Goal: Communication & Community: Answer question/provide support

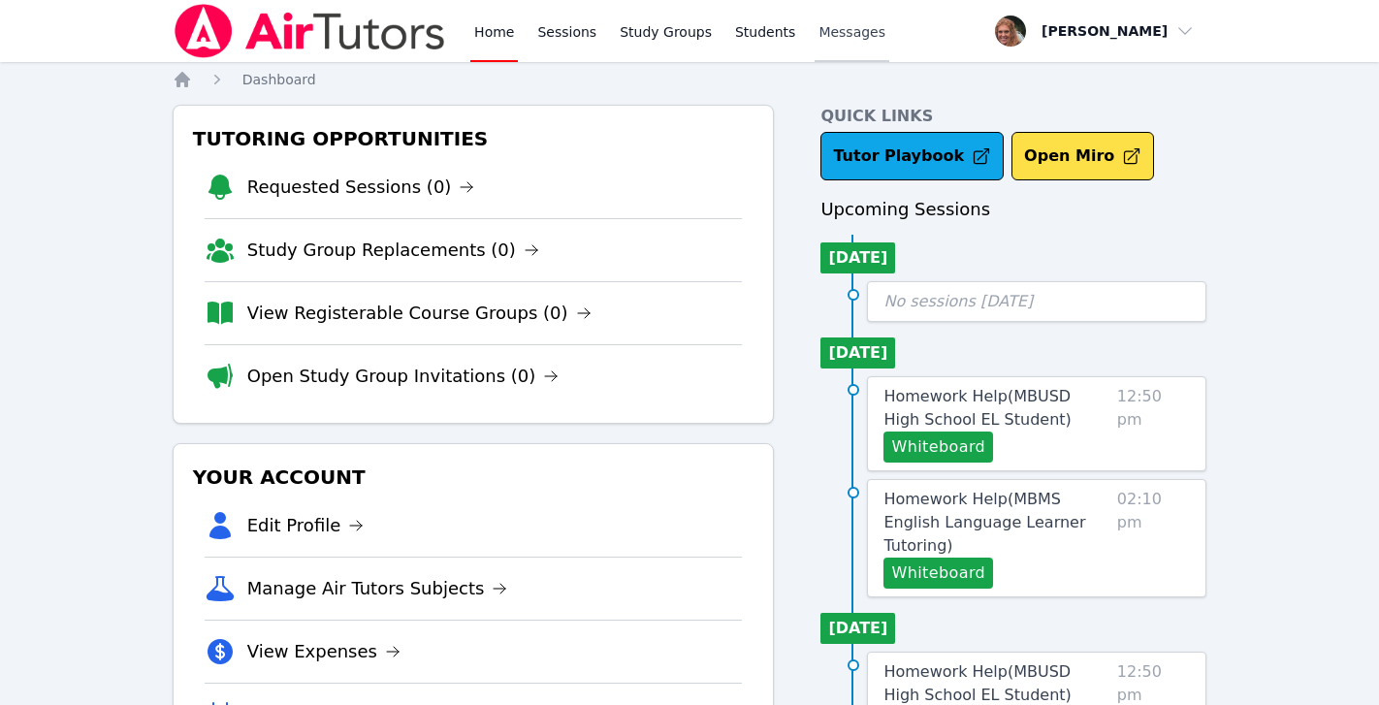
click at [853, 39] on span "Messages" at bounding box center [851, 31] width 67 height 19
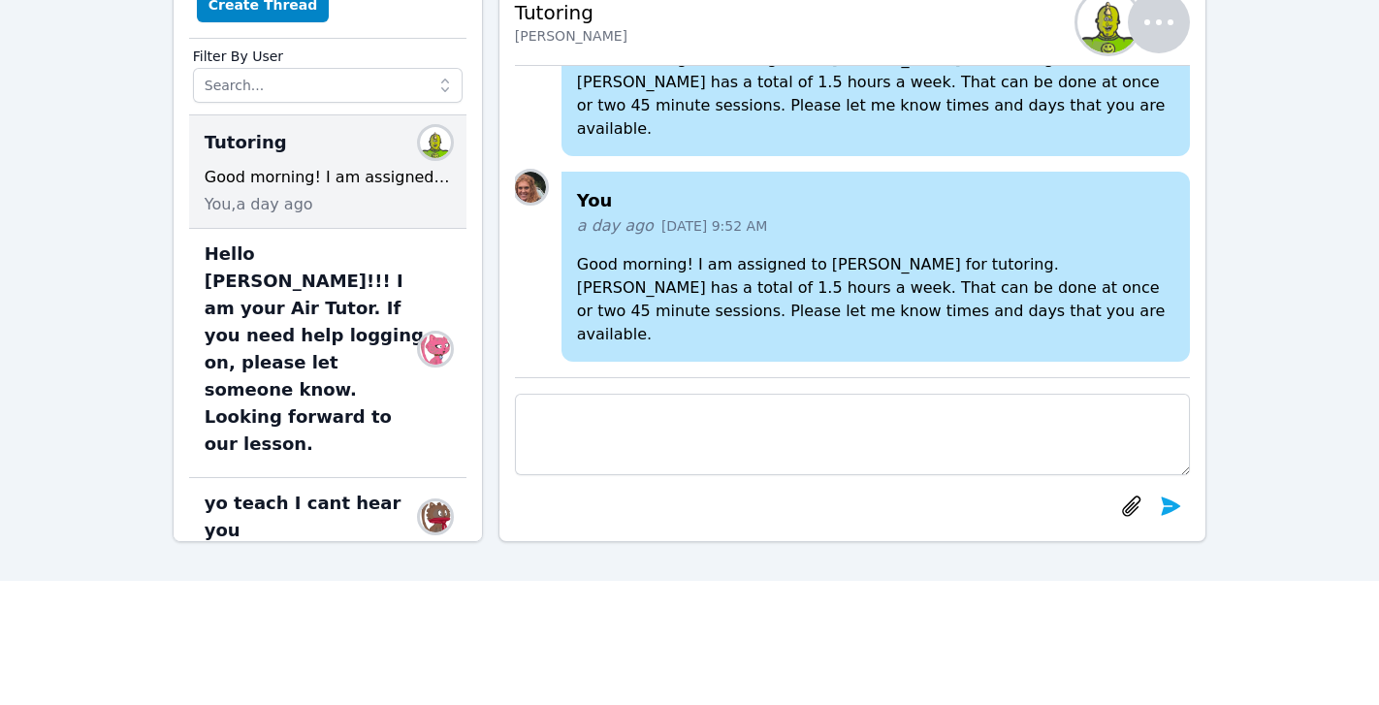
scroll to position [141, 0]
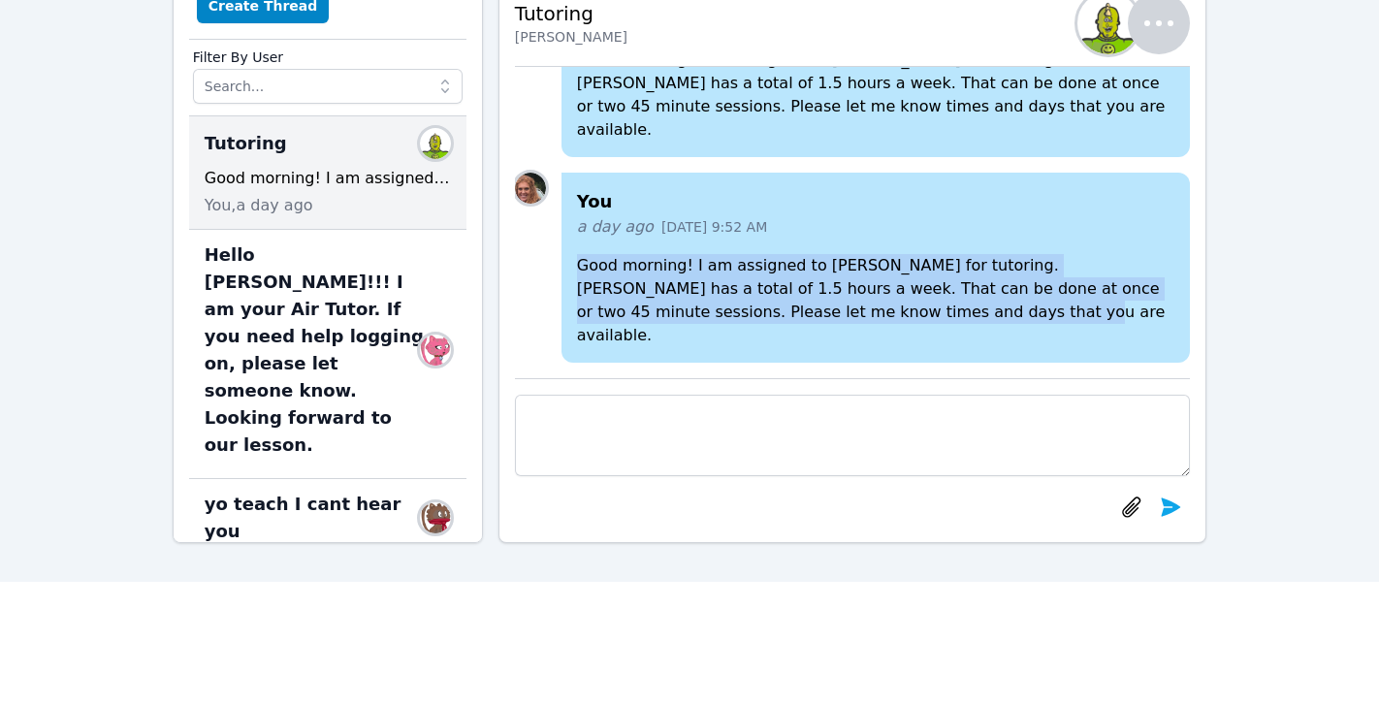
drag, startPoint x: 578, startPoint y: 288, endPoint x: 881, endPoint y: 348, distance: 309.4
click at [881, 348] on div "You a day ago [DATE] 9:52 AM Good morning! I am assigned to [PERSON_NAME] for t…" at bounding box center [875, 268] width 629 height 190
copy p "Good morning! I am assigned to [PERSON_NAME] for tutoring. [PERSON_NAME] has a …"
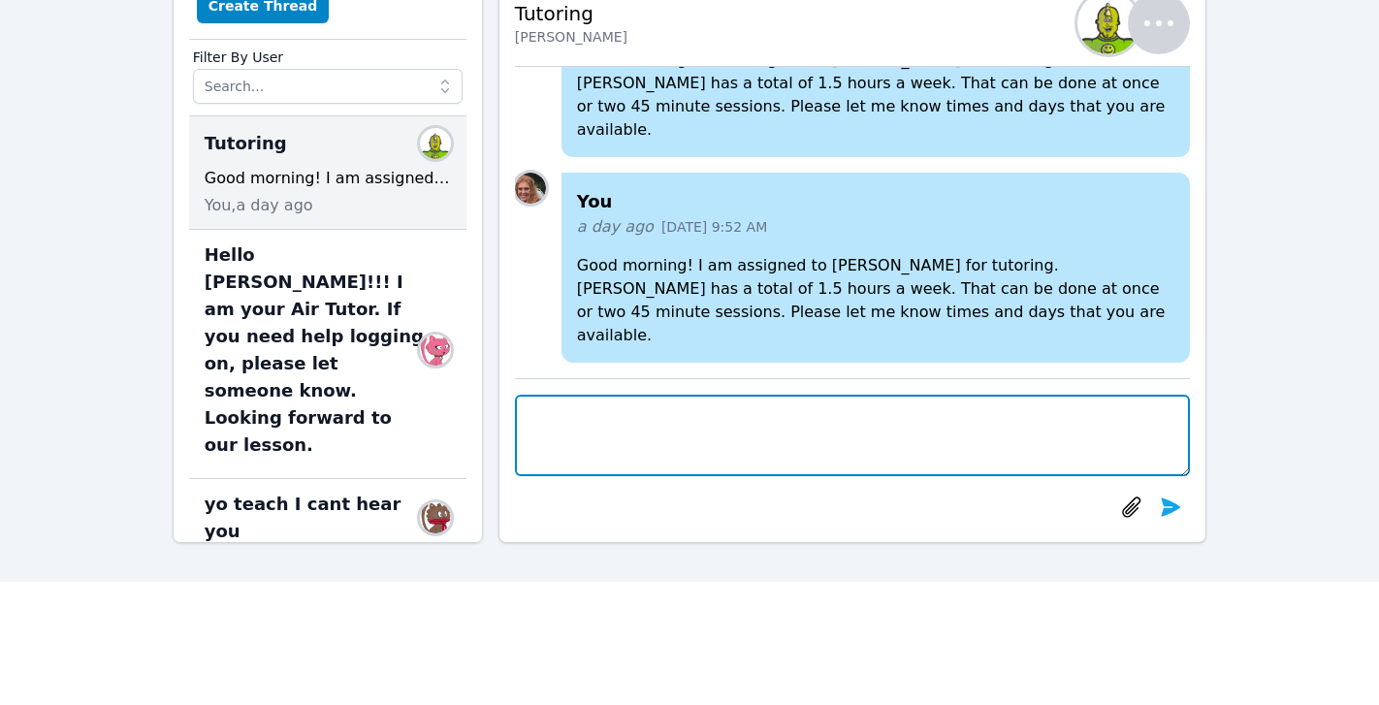
click at [770, 445] on textarea at bounding box center [853, 435] width 676 height 81
paste textarea "Good morning! I am assigned to [PERSON_NAME] for tutoring. [PERSON_NAME] has a …"
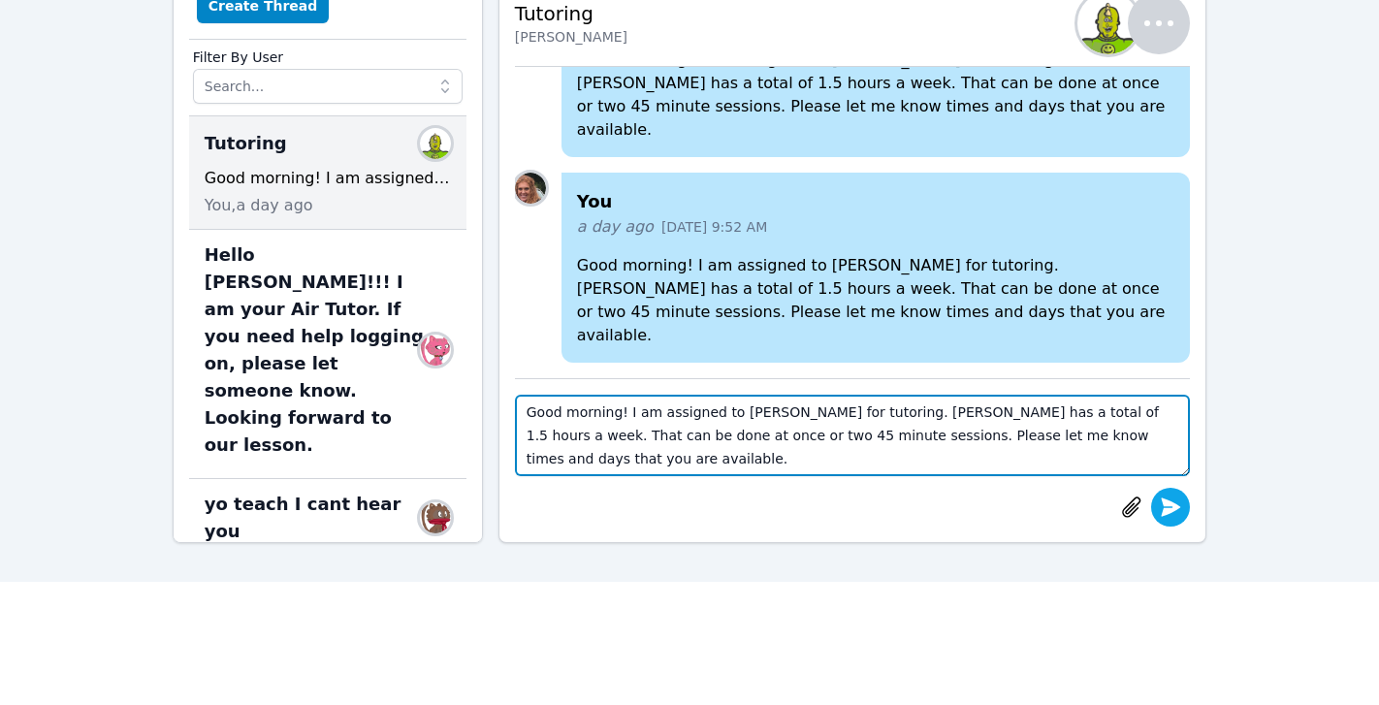
type textarea "Good morning! I am assigned to [PERSON_NAME] for tutoring. [PERSON_NAME] has a …"
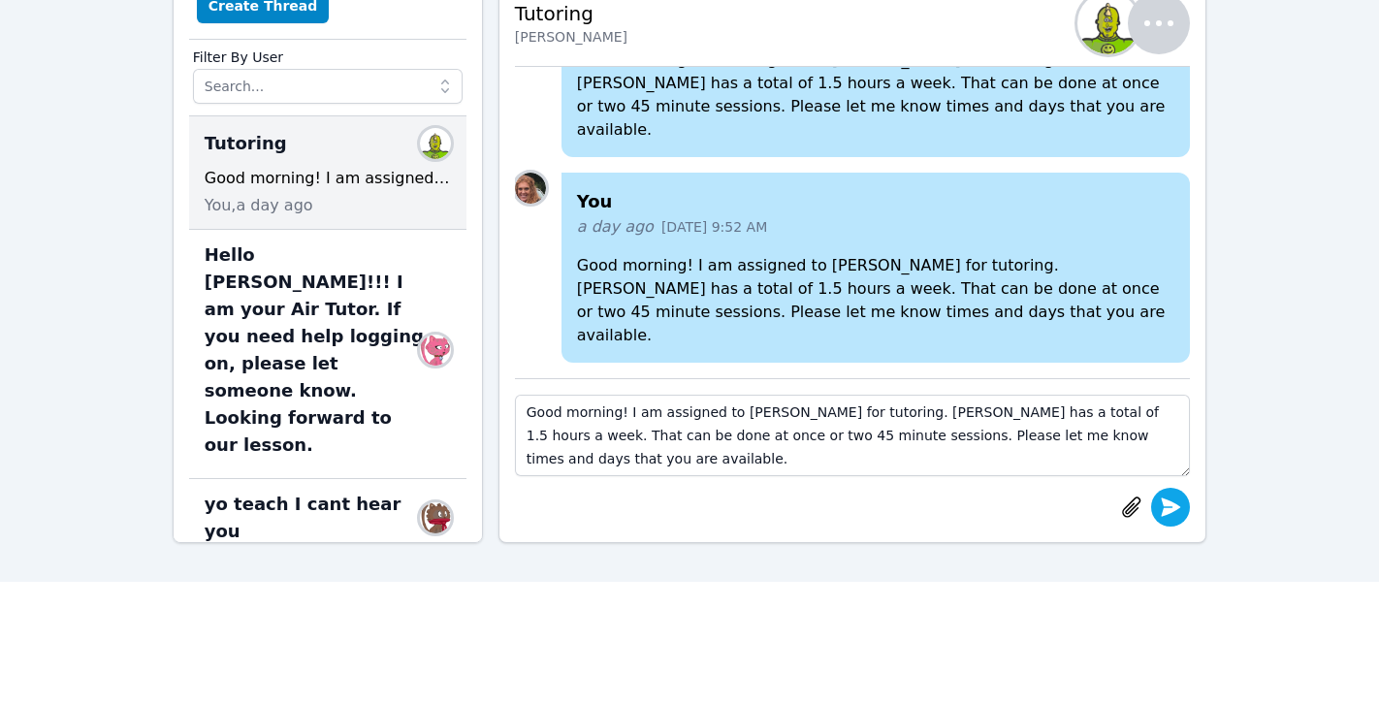
click at [1169, 512] on icon "submit" at bounding box center [1171, 506] width 19 height 18
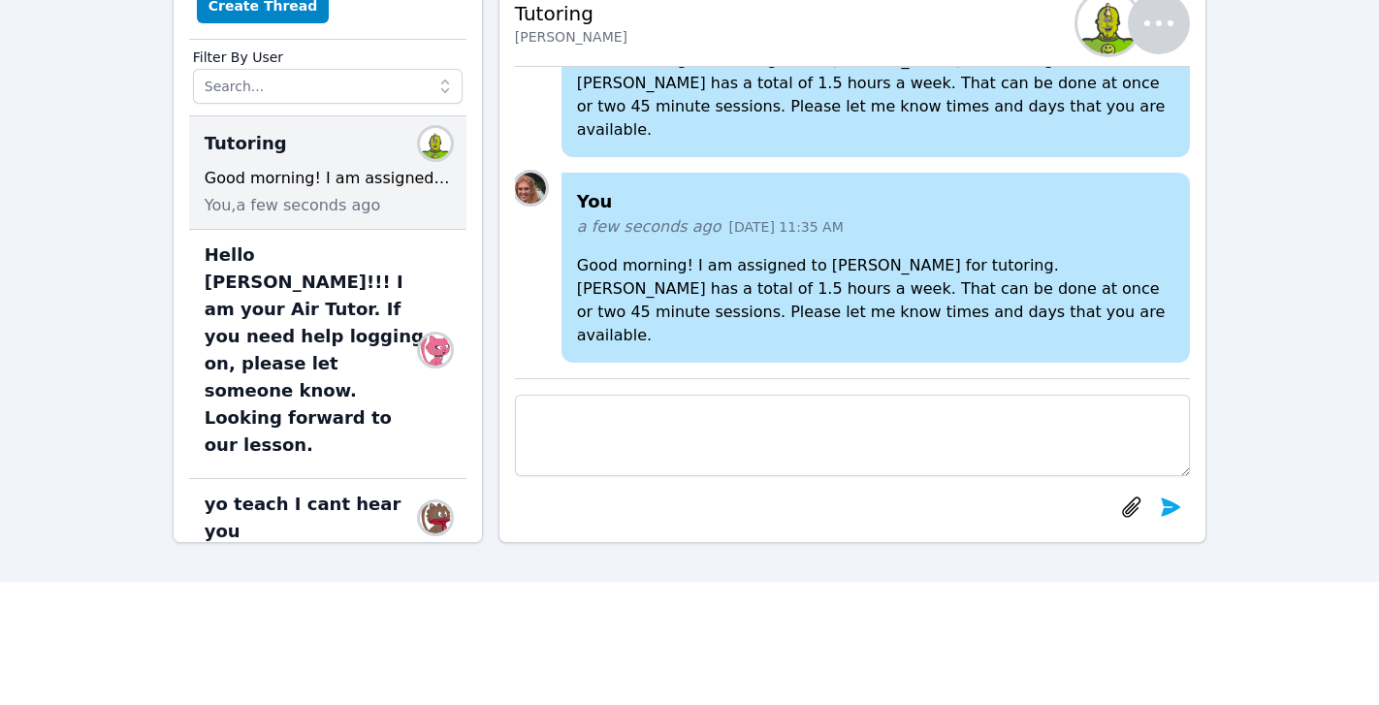
scroll to position [-282, 0]
